Goal: Task Accomplishment & Management: Use online tool/utility

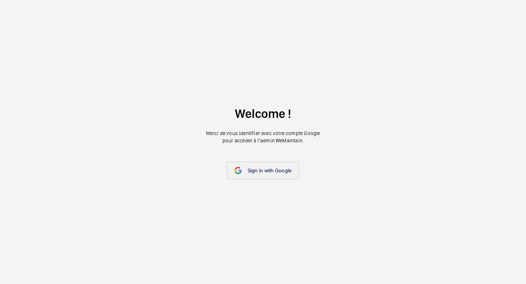
click at [256, 171] on span "Sign in with Google" at bounding box center [270, 171] width 44 height 6
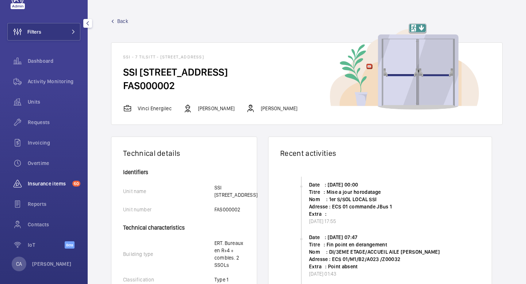
scroll to position [26, 0]
click at [38, 221] on span "Contacts" at bounding box center [54, 222] width 53 height 7
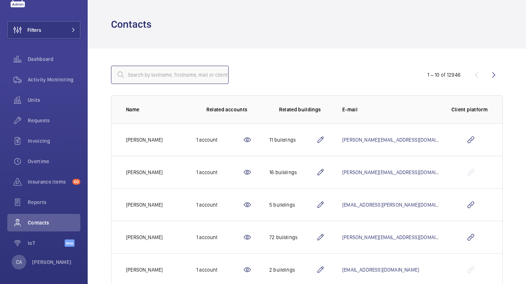
click at [190, 72] on input "text" at bounding box center [170, 75] width 118 height 18
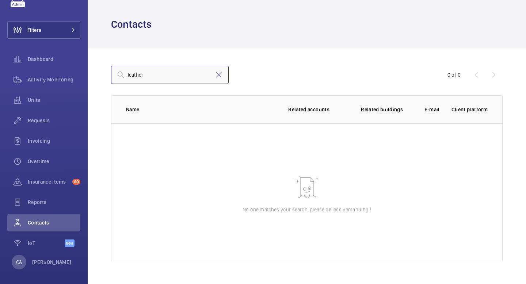
click at [144, 73] on input "leather" at bounding box center [170, 75] width 118 height 18
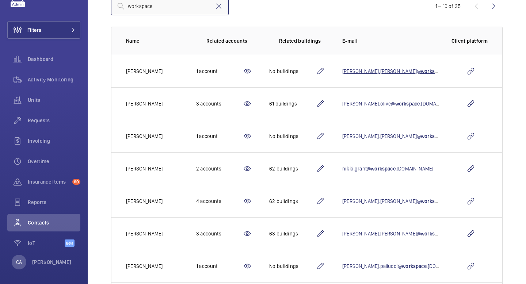
scroll to position [69, 0]
type input "workspace"
click at [252, 104] on mat-icon at bounding box center [247, 103] width 9 height 9
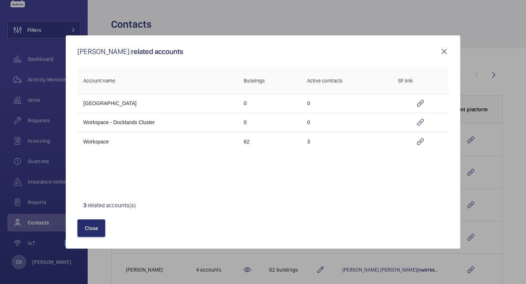
click at [237, 20] on div at bounding box center [263, 142] width 526 height 284
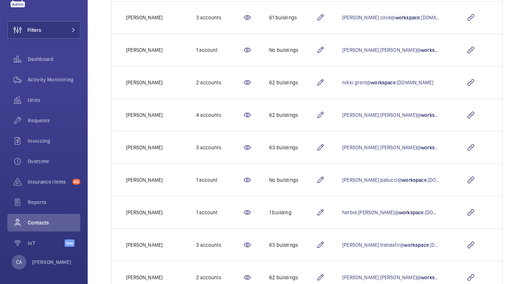
scroll to position [182, 0]
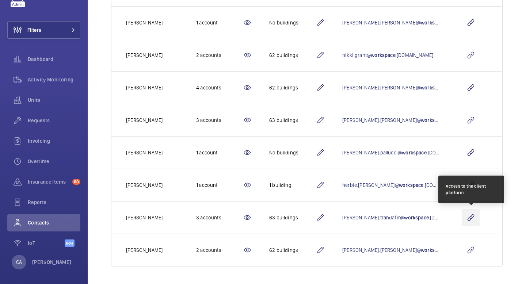
click at [470, 219] on wm-front-icon-button at bounding box center [471, 218] width 18 height 18
